Goal: Task Accomplishment & Management: Complete application form

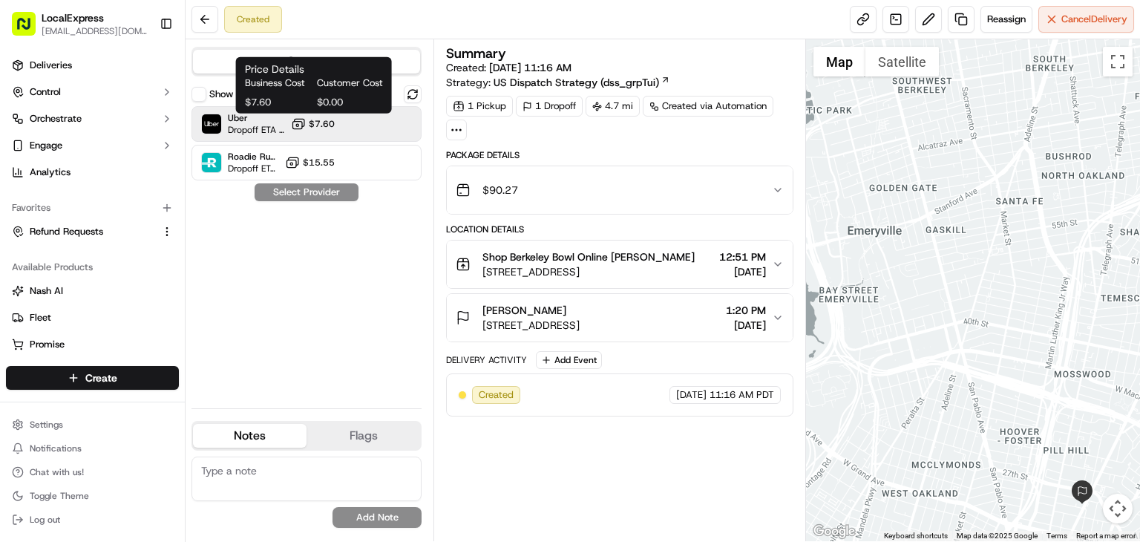
click at [330, 127] on span "$7.60" at bounding box center [322, 124] width 26 height 12
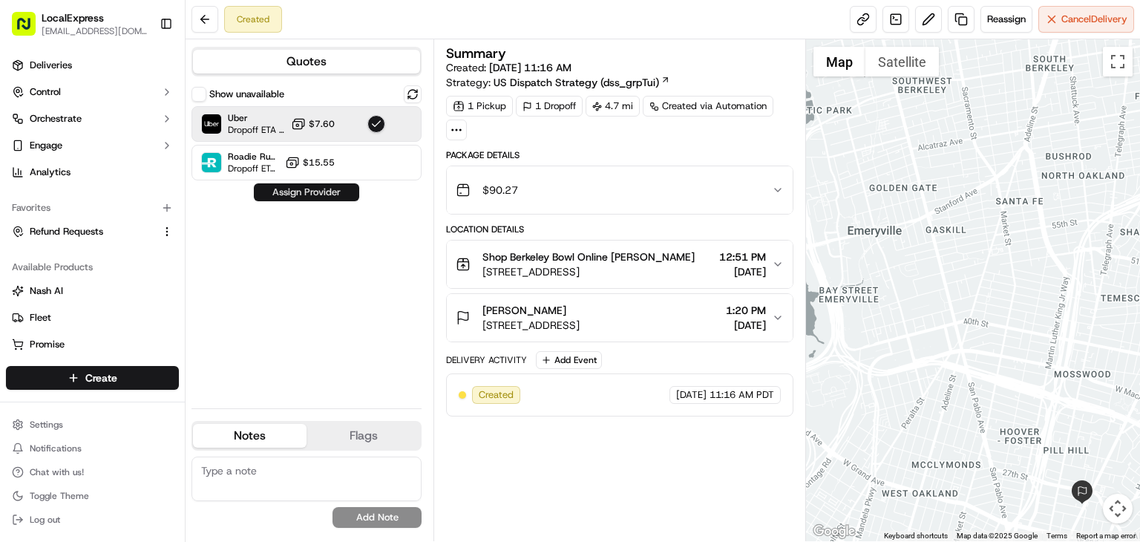
click at [335, 199] on button "Assign Provider" at bounding box center [306, 192] width 105 height 18
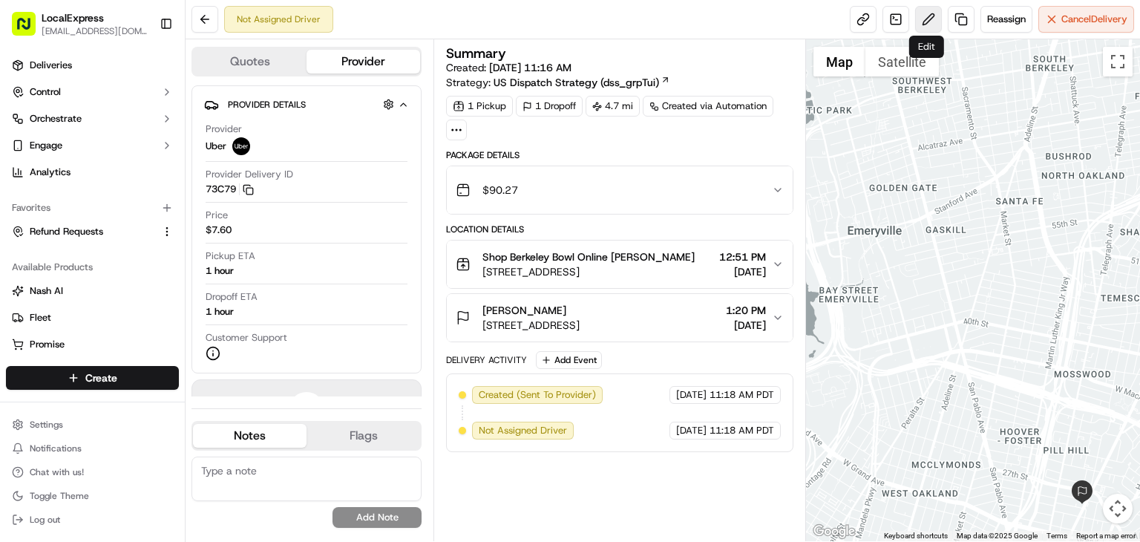
click at [927, 28] on button at bounding box center [928, 19] width 27 height 27
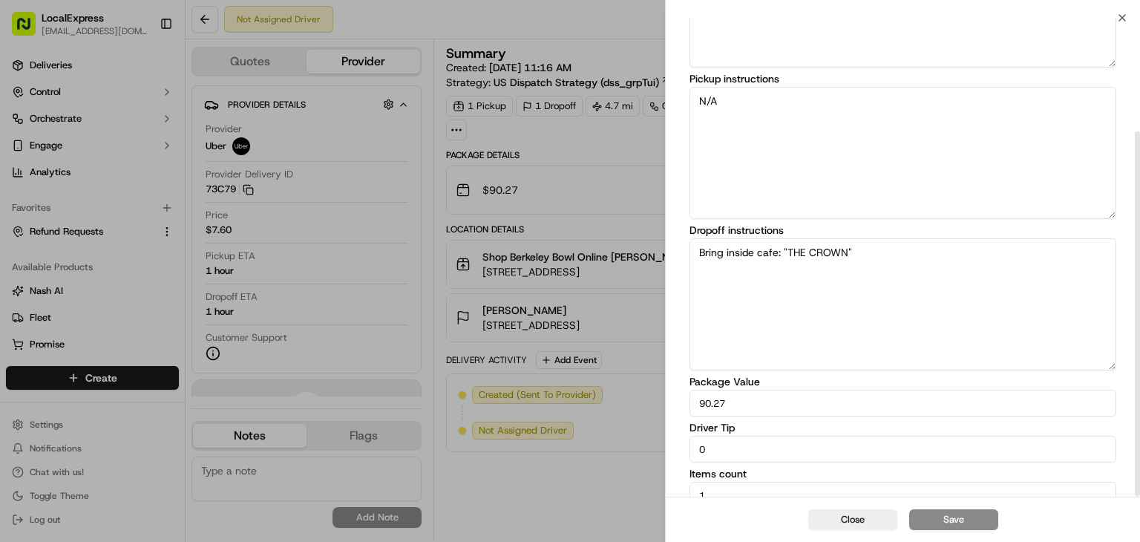
scroll to position [148, 0]
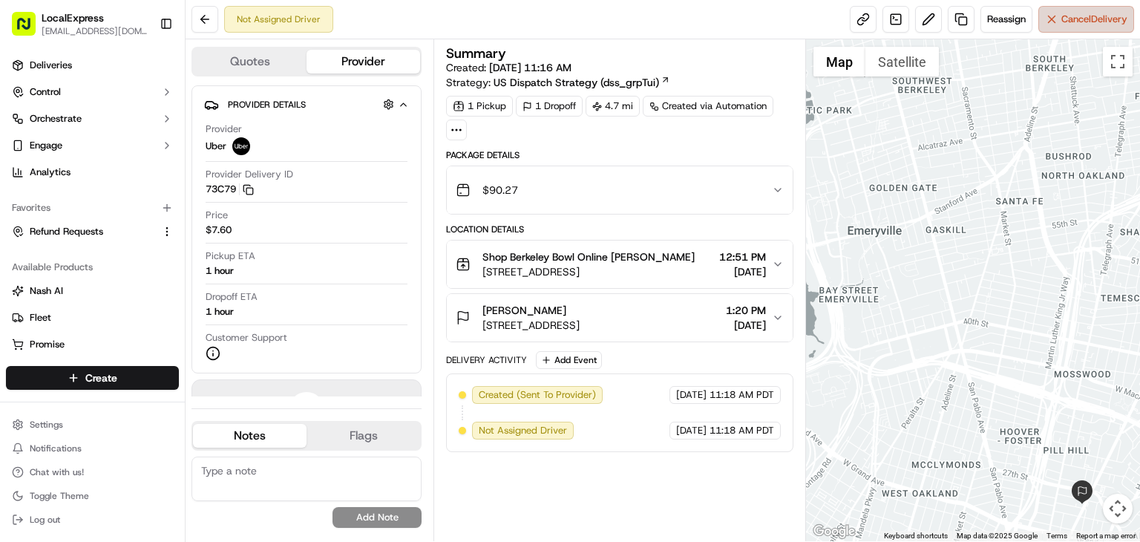
click at [1120, 13] on span "Cancel Delivery" at bounding box center [1095, 19] width 66 height 13
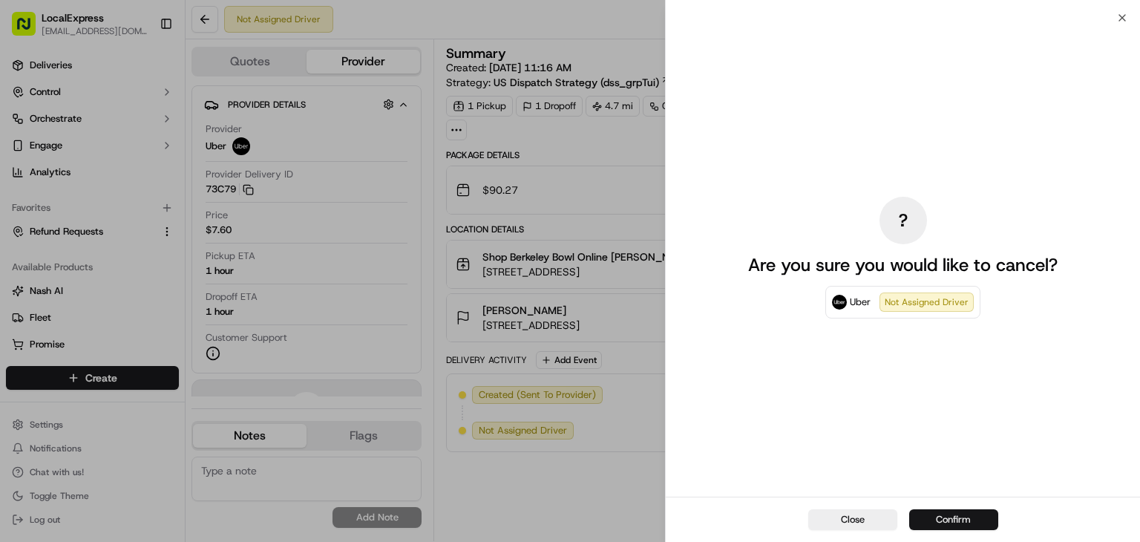
click at [950, 520] on button "Confirm" at bounding box center [954, 519] width 89 height 21
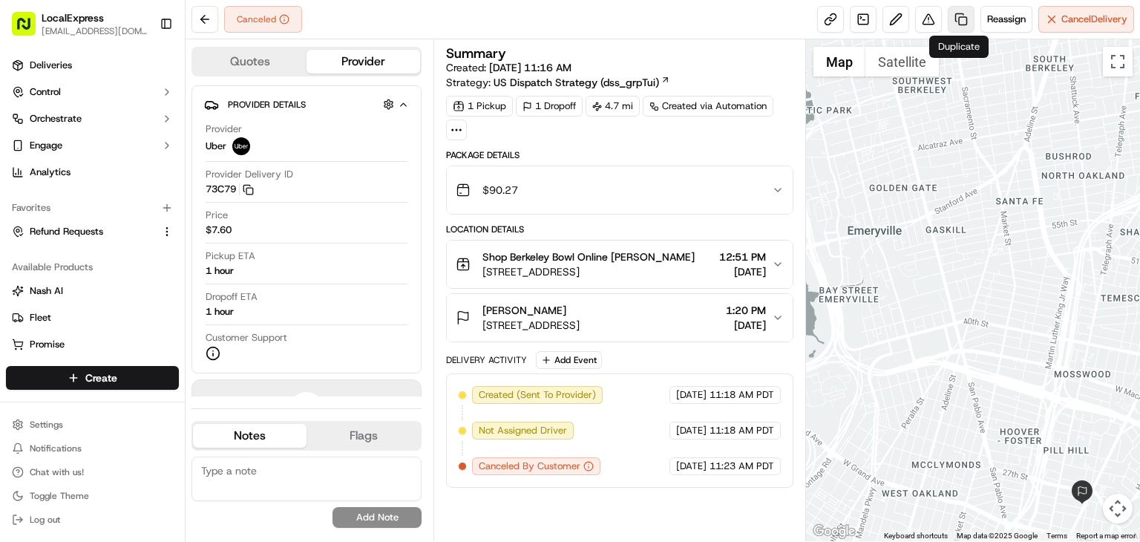
click at [956, 17] on link at bounding box center [961, 19] width 27 height 27
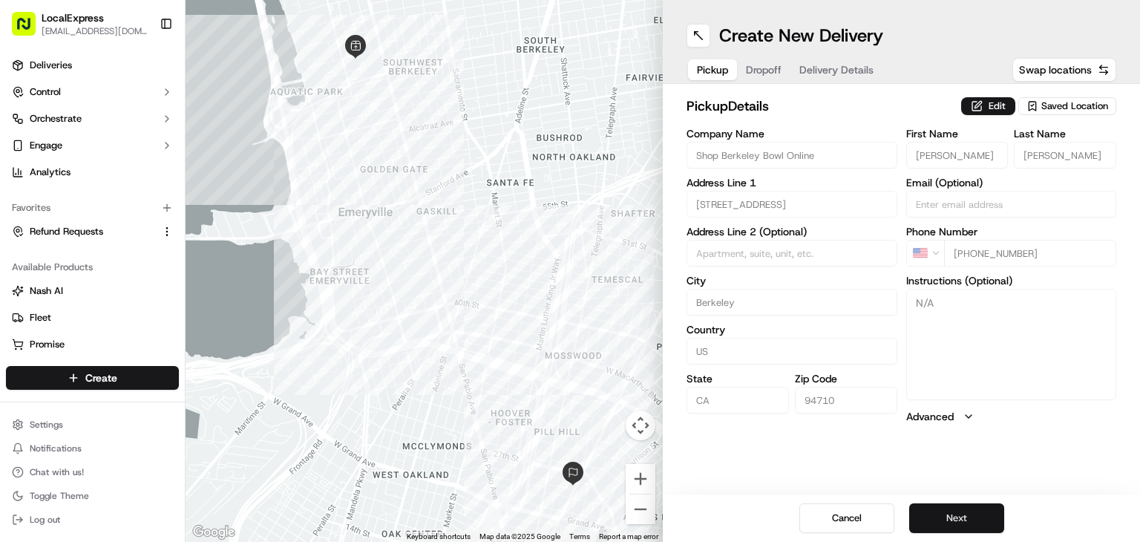
click at [984, 517] on button "Next" at bounding box center [957, 518] width 95 height 30
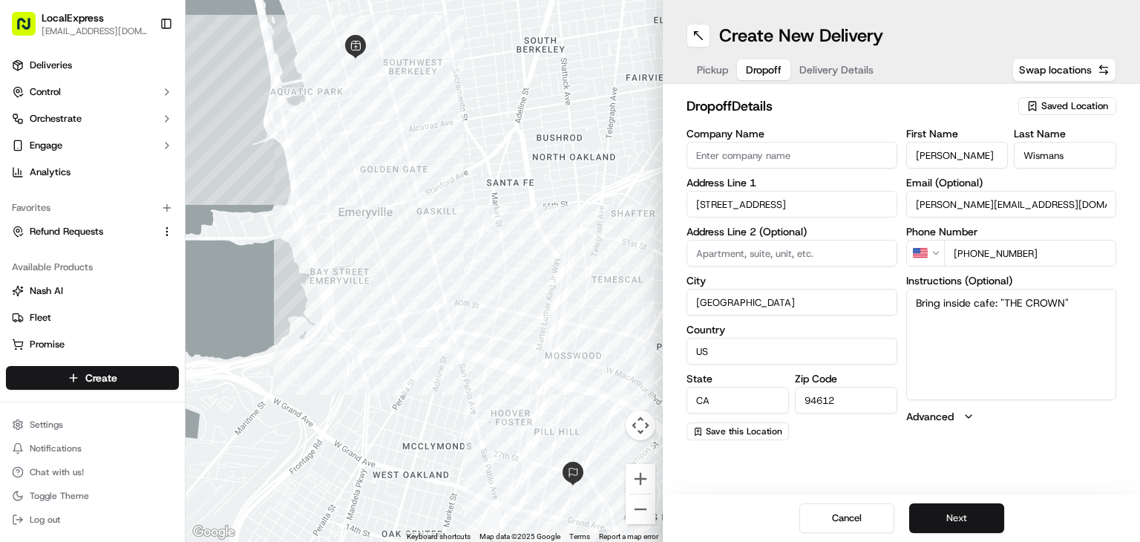
click at [984, 517] on button "Next" at bounding box center [957, 518] width 95 height 30
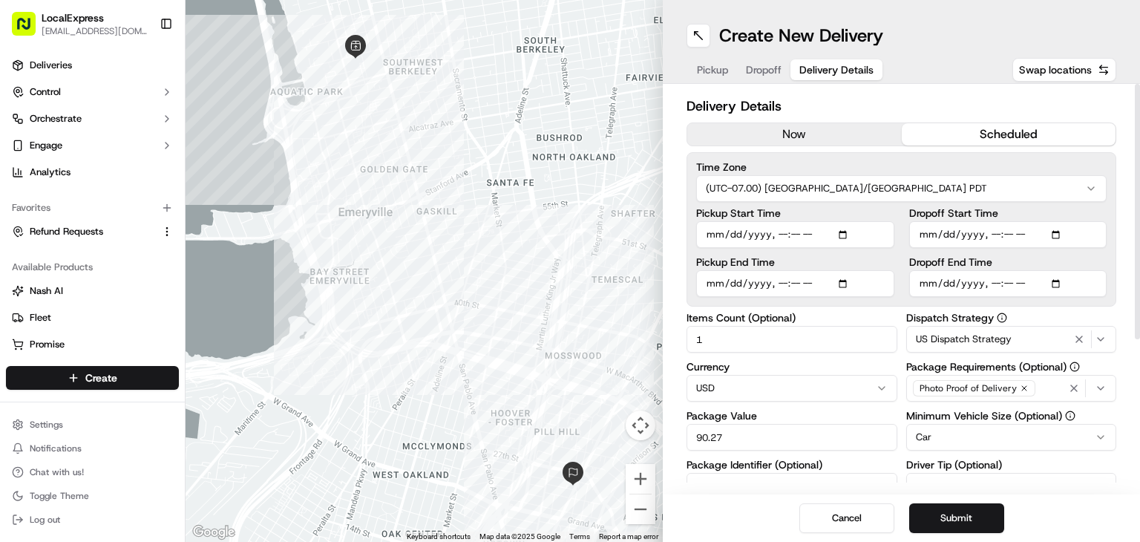
click at [1040, 230] on input "Dropoff Start Time" at bounding box center [1009, 234] width 198 height 27
click at [926, 283] on input "Dropoff End Time" at bounding box center [1009, 283] width 198 height 27
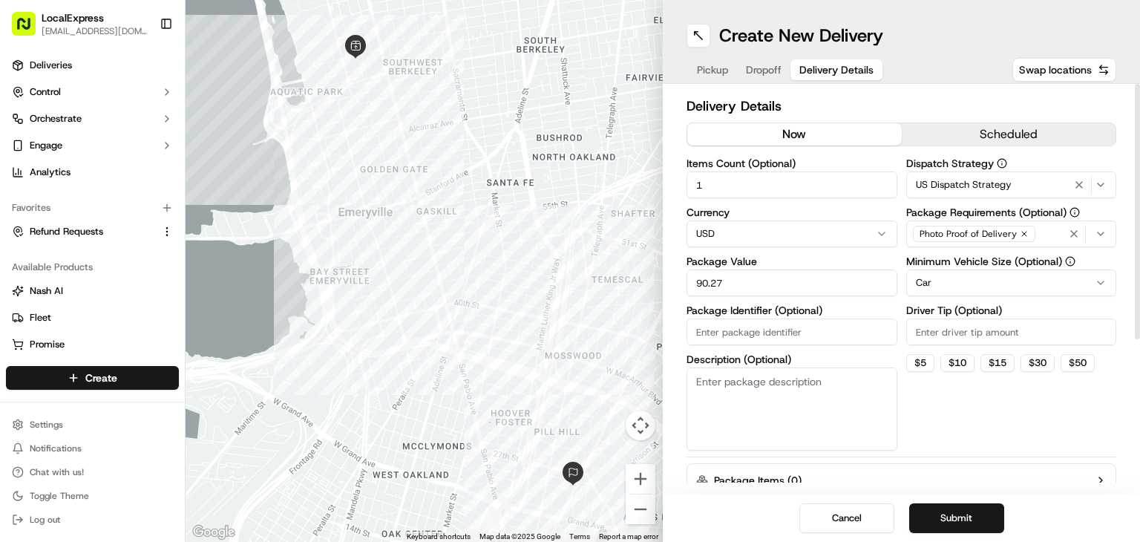
click at [760, 143] on button "now" at bounding box center [795, 134] width 215 height 22
click at [935, 515] on button "Submit" at bounding box center [957, 518] width 95 height 30
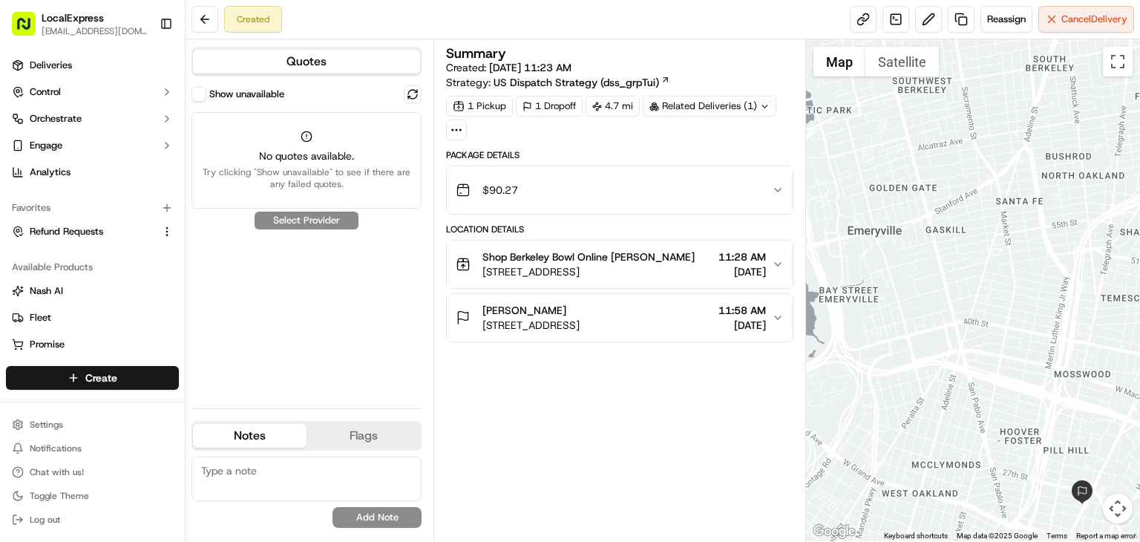
click at [316, 223] on div "Show unavailable No quotes available. Try clicking "Show unavailable" to see if…" at bounding box center [307, 240] width 230 height 311
click at [304, 137] on icon at bounding box center [307, 137] width 12 height 12
click at [674, 390] on div "Summary Created: [DATE] 11:23 AM Strategy: US Dispatch Strategy (dss_grpTui) 1 …" at bounding box center [619, 290] width 347 height 487
click at [77, 19] on span "LocalExpress" at bounding box center [73, 17] width 62 height 15
click at [59, 71] on span "Deliveries" at bounding box center [51, 65] width 42 height 13
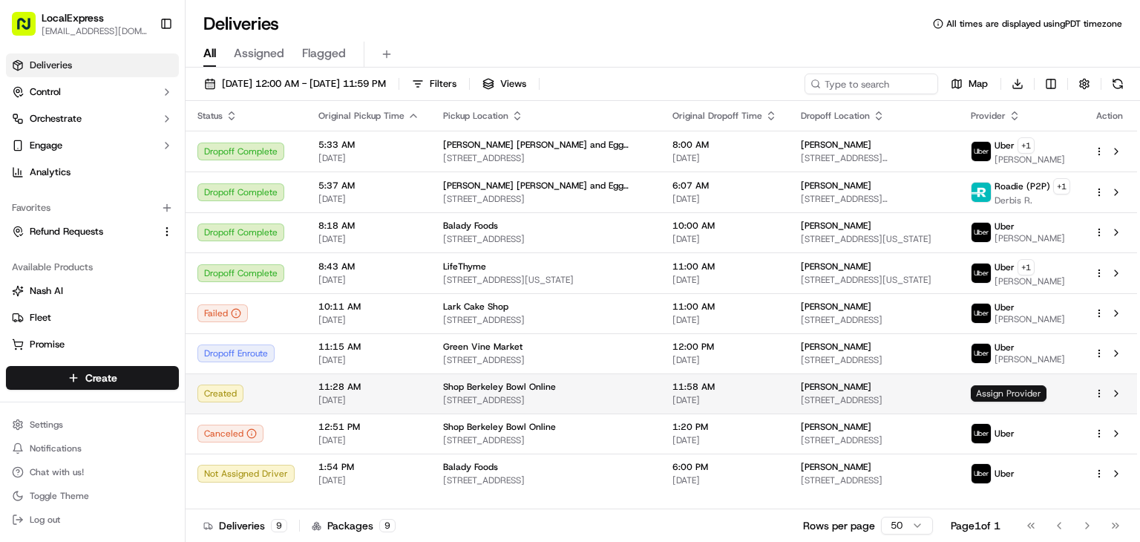
click at [1026, 393] on span "Assign Provider" at bounding box center [1009, 393] width 76 height 16
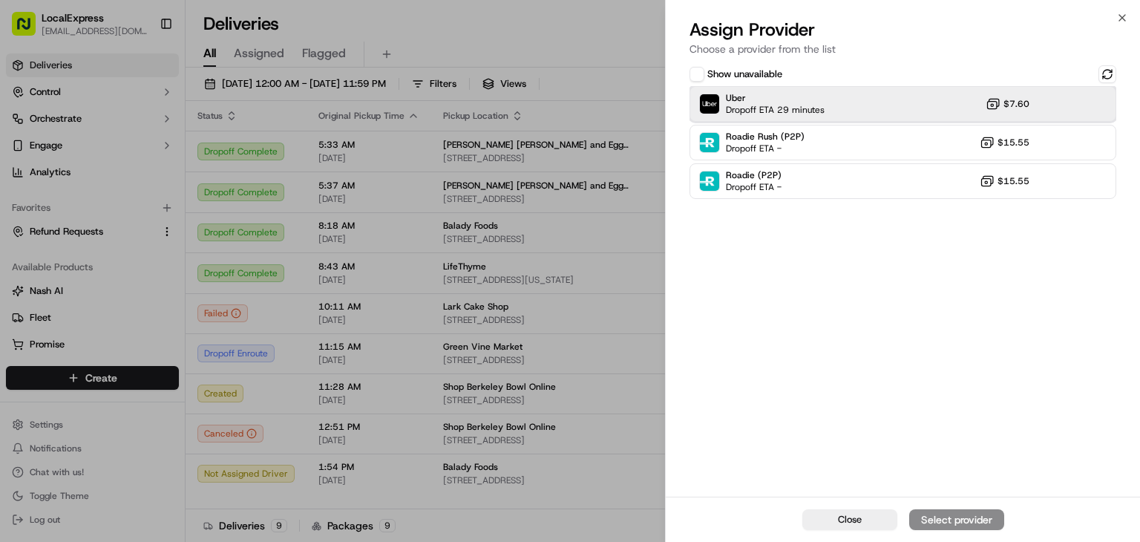
click at [916, 108] on div "Uber Dropoff ETA 29 minutes $7.60" at bounding box center [903, 104] width 427 height 36
click at [946, 519] on div "Assign Provider" at bounding box center [957, 519] width 73 height 15
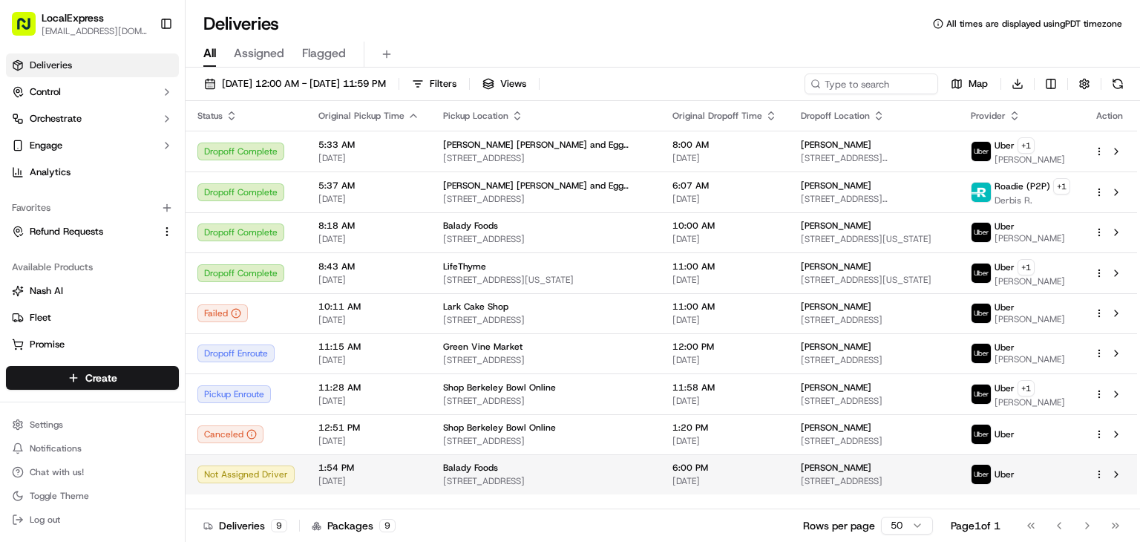
click at [815, 455] on td "[PERSON_NAME] [STREET_ADDRESS]" at bounding box center [874, 474] width 170 height 40
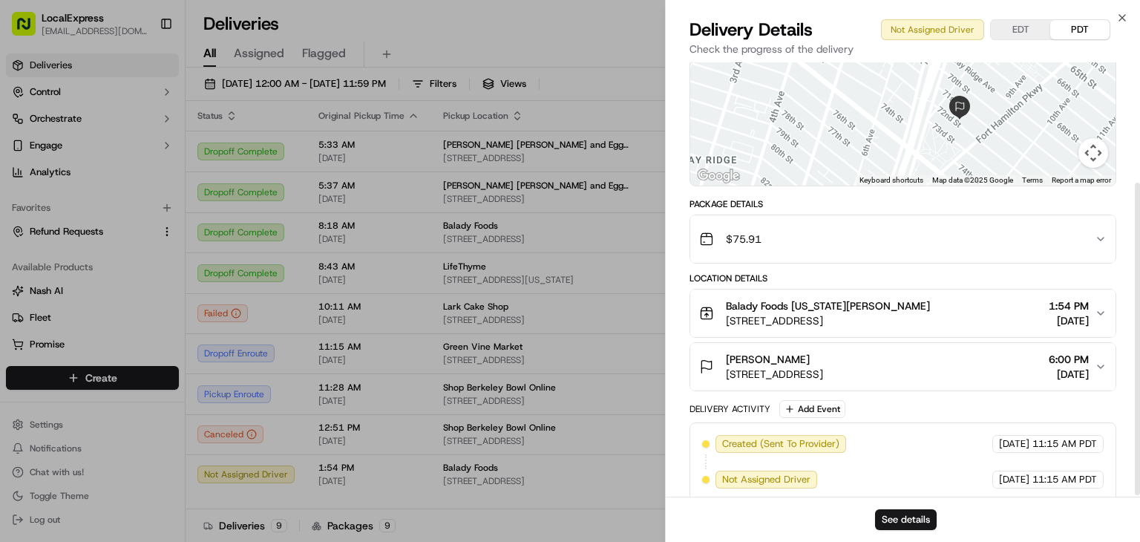
scroll to position [169, 0]
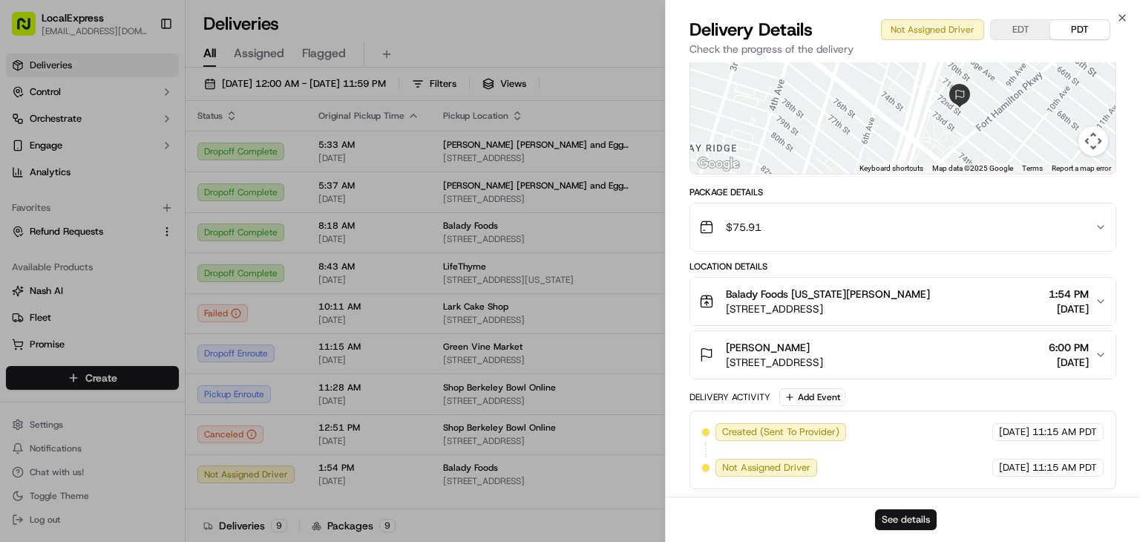
click at [895, 523] on button "See details" at bounding box center [906, 519] width 62 height 21
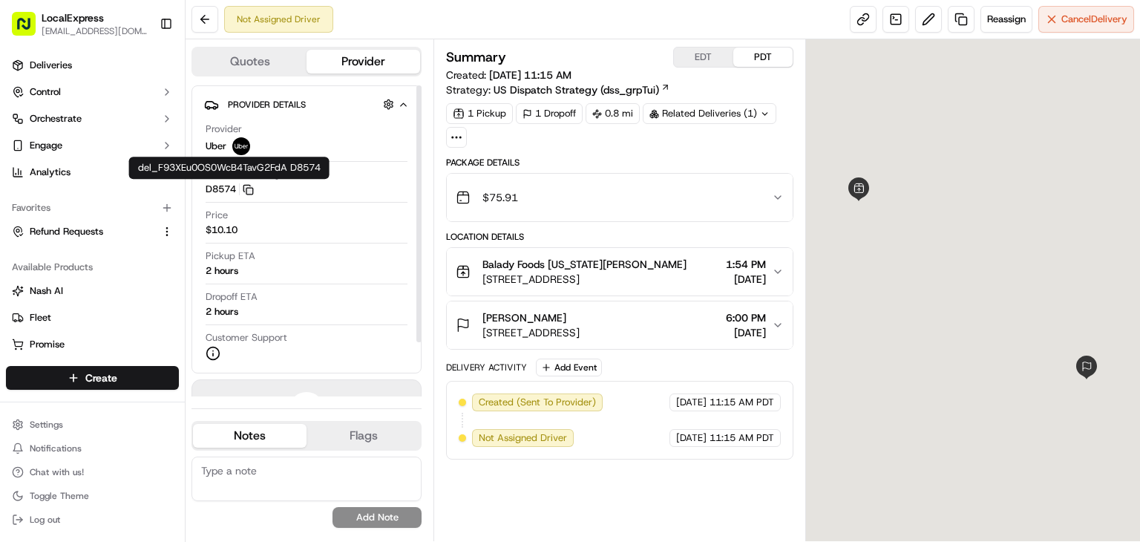
click at [249, 192] on icon "button" at bounding box center [248, 189] width 11 height 11
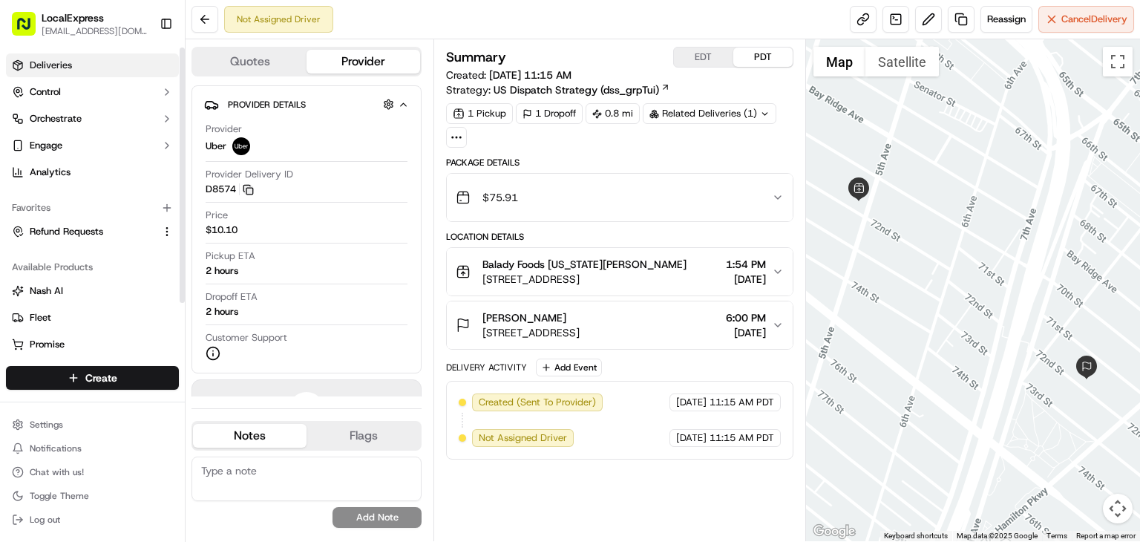
drag, startPoint x: 77, startPoint y: 74, endPoint x: 99, endPoint y: 72, distance: 21.6
click at [77, 74] on link "Deliveries" at bounding box center [92, 65] width 173 height 24
